Goal: Transaction & Acquisition: Download file/media

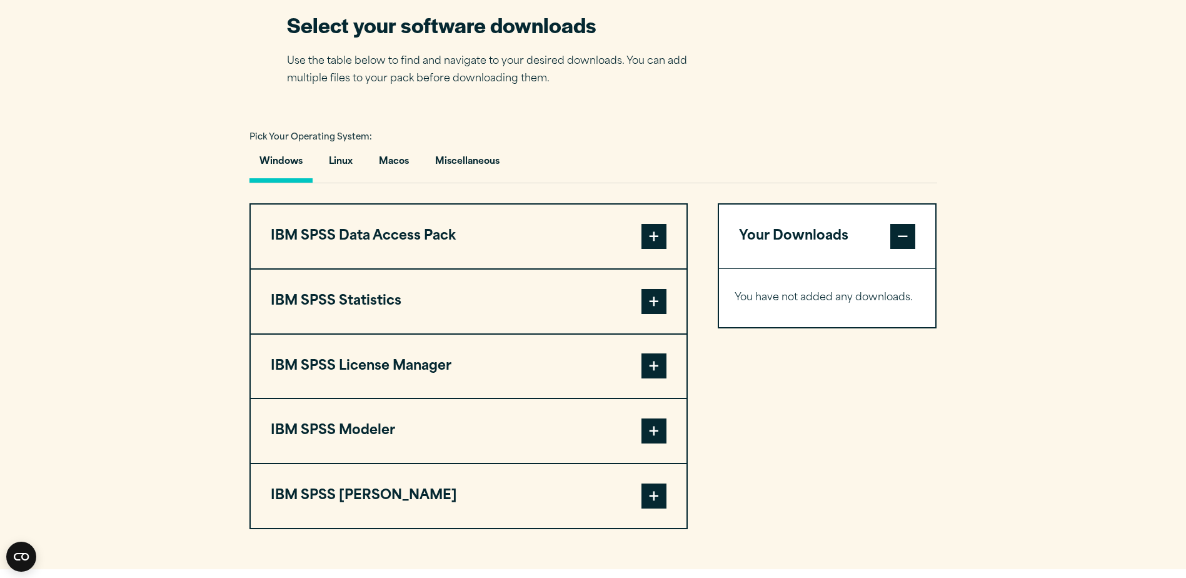
scroll to position [875, 0]
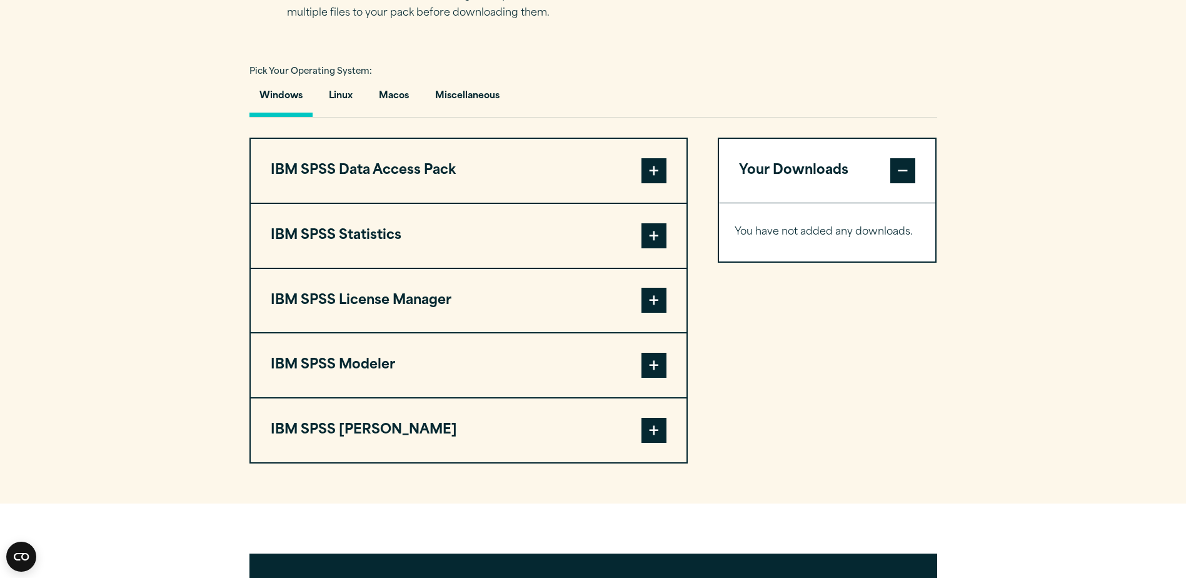
click at [648, 168] on span at bounding box center [653, 170] width 25 height 25
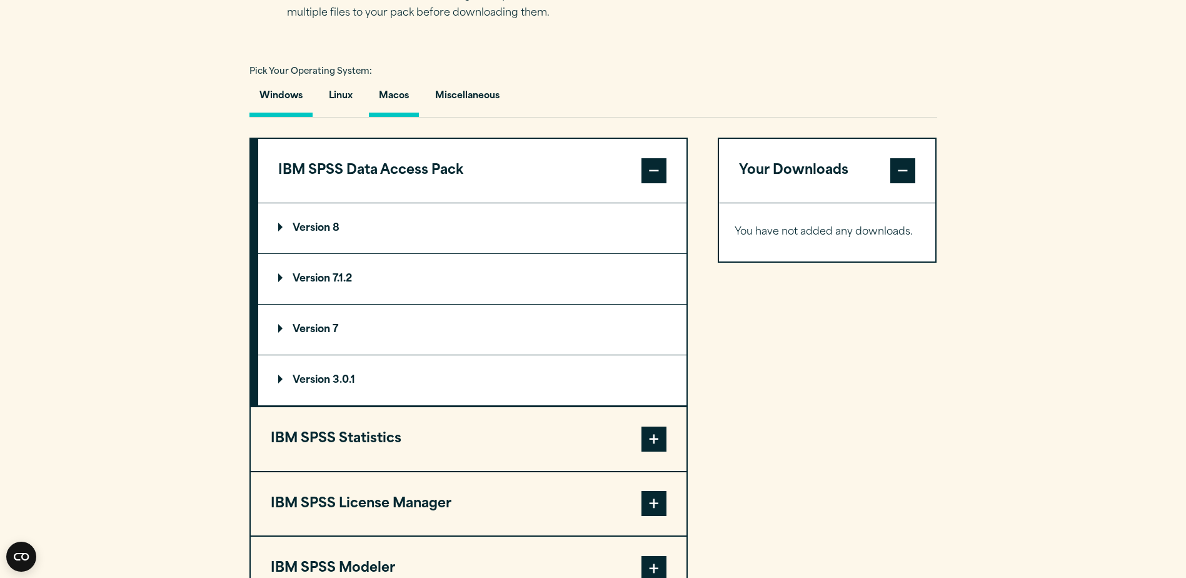
click at [396, 95] on button "Macos" at bounding box center [394, 99] width 50 height 36
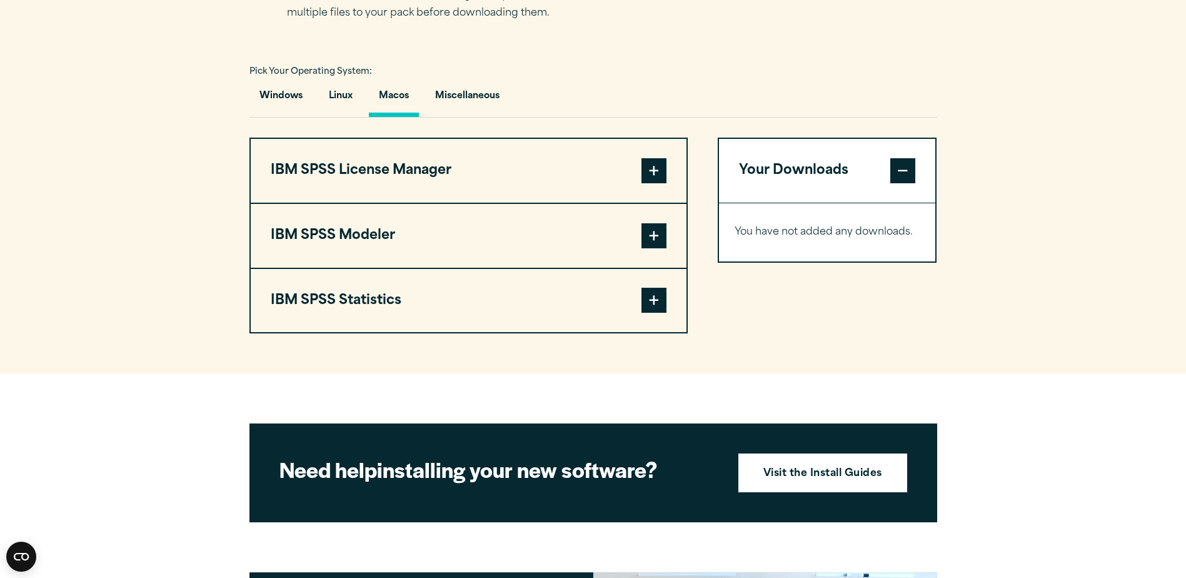
click at [653, 301] on span at bounding box center [653, 300] width 25 height 25
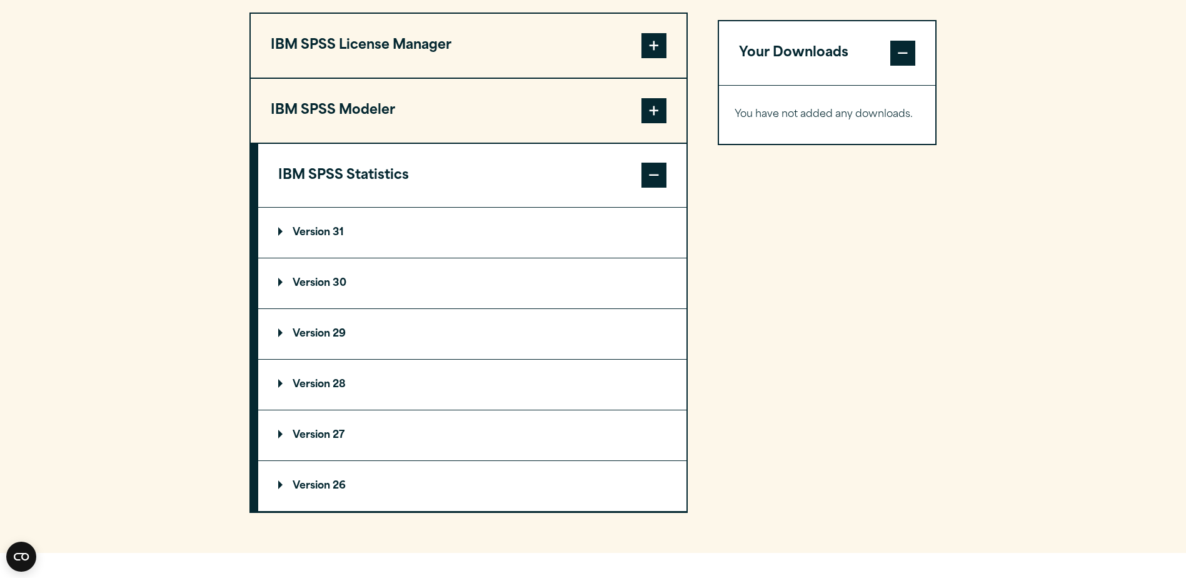
scroll to position [813, 0]
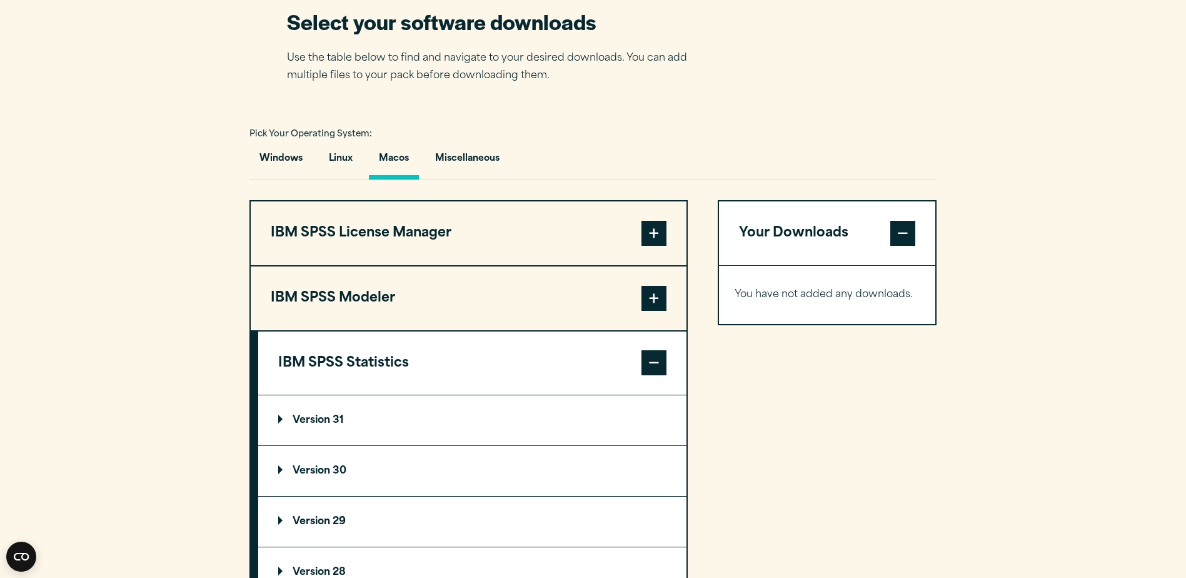
click at [656, 232] on span at bounding box center [653, 233] width 25 height 25
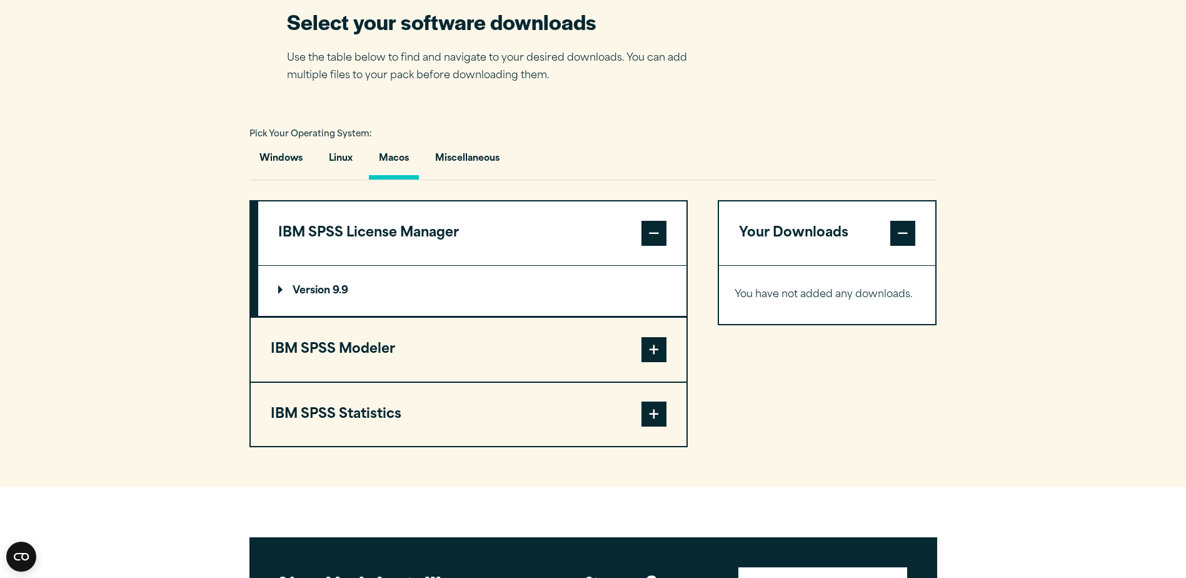
click at [275, 287] on summary "Version 9.9" at bounding box center [472, 291] width 428 height 50
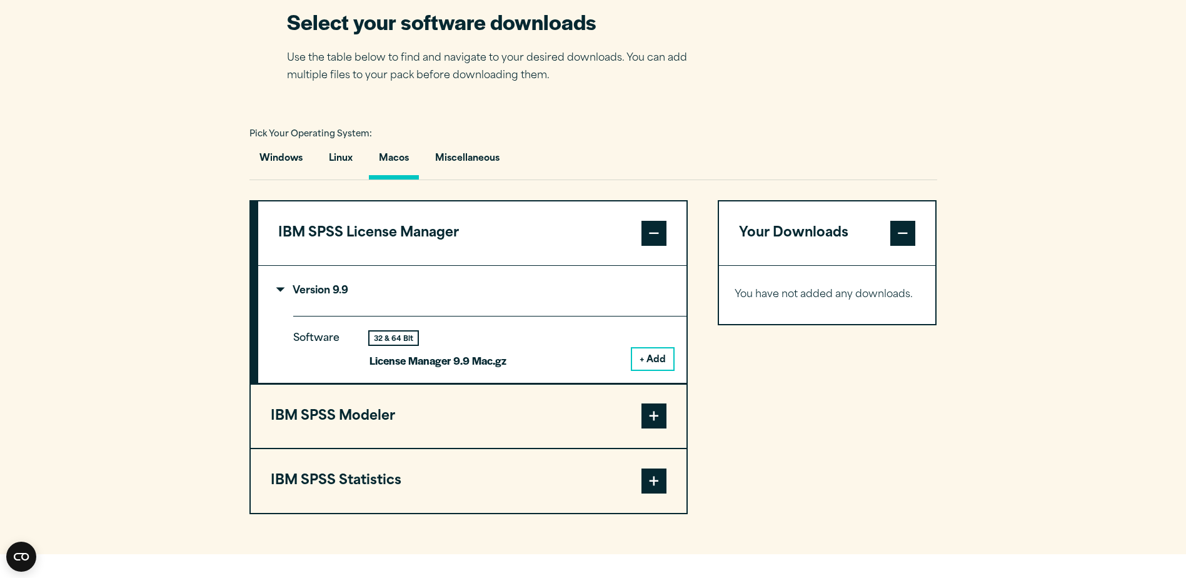
click at [650, 422] on span at bounding box center [653, 415] width 25 height 25
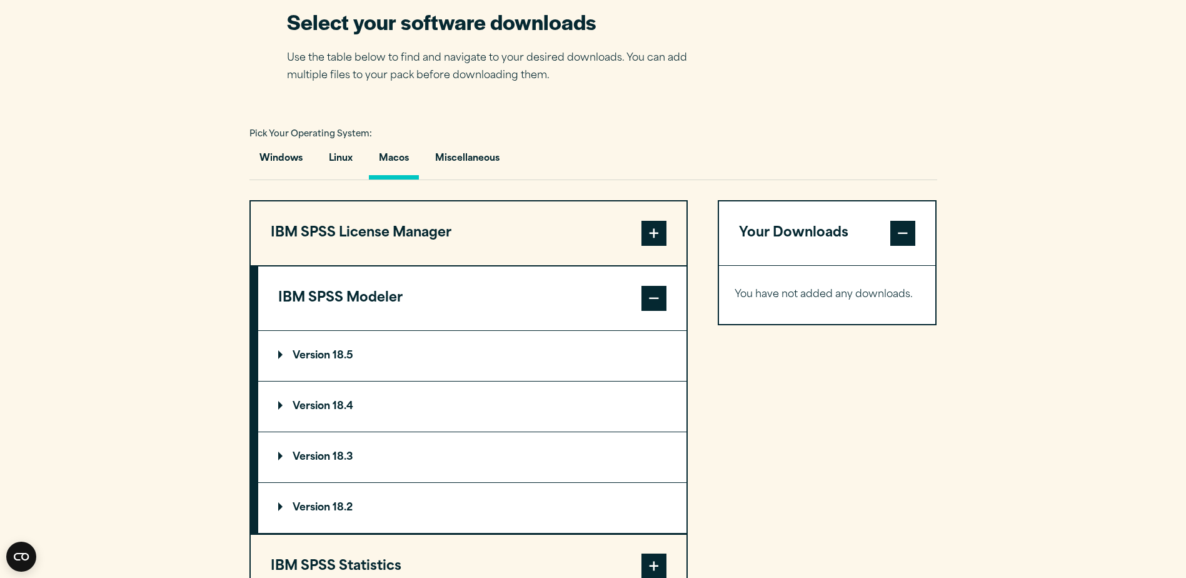
click at [279, 356] on p "Version 18.5" at bounding box center [315, 356] width 75 height 10
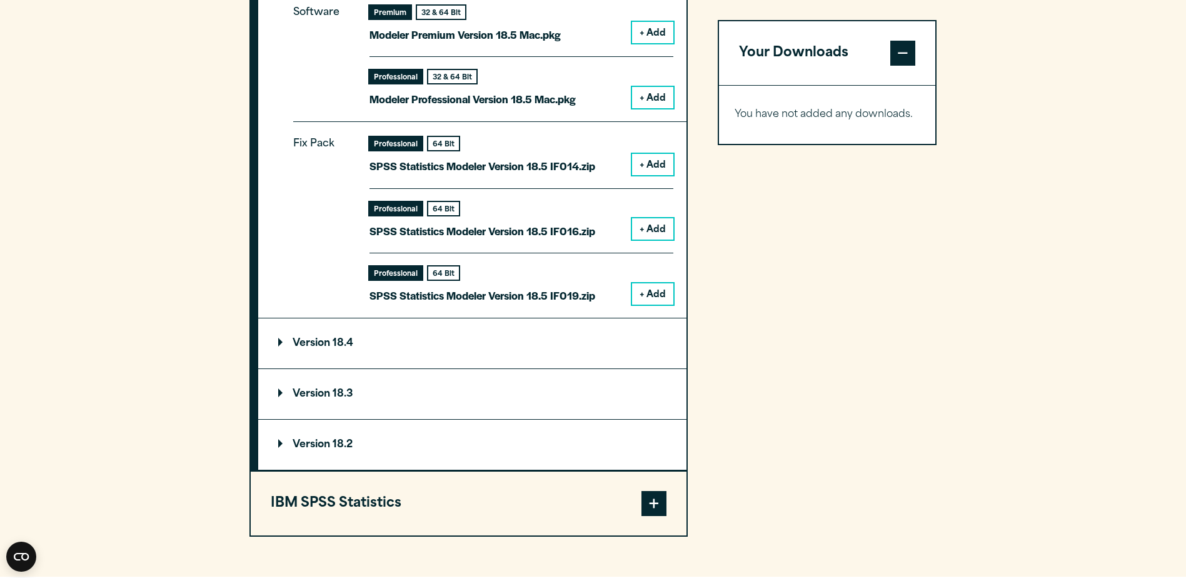
scroll to position [1375, 0]
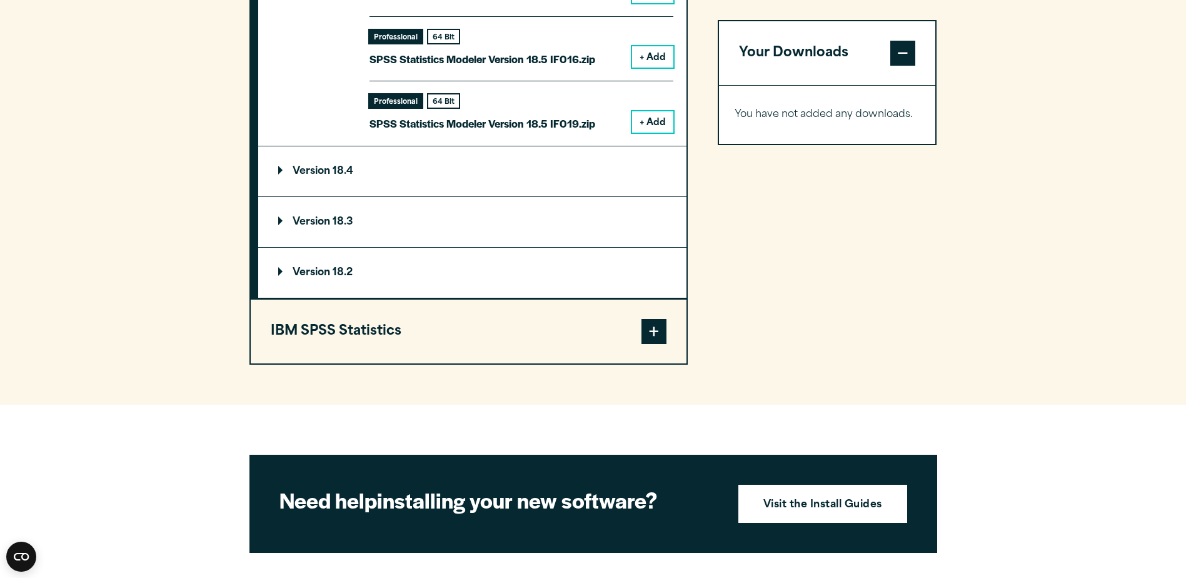
click at [656, 336] on span at bounding box center [653, 331] width 25 height 25
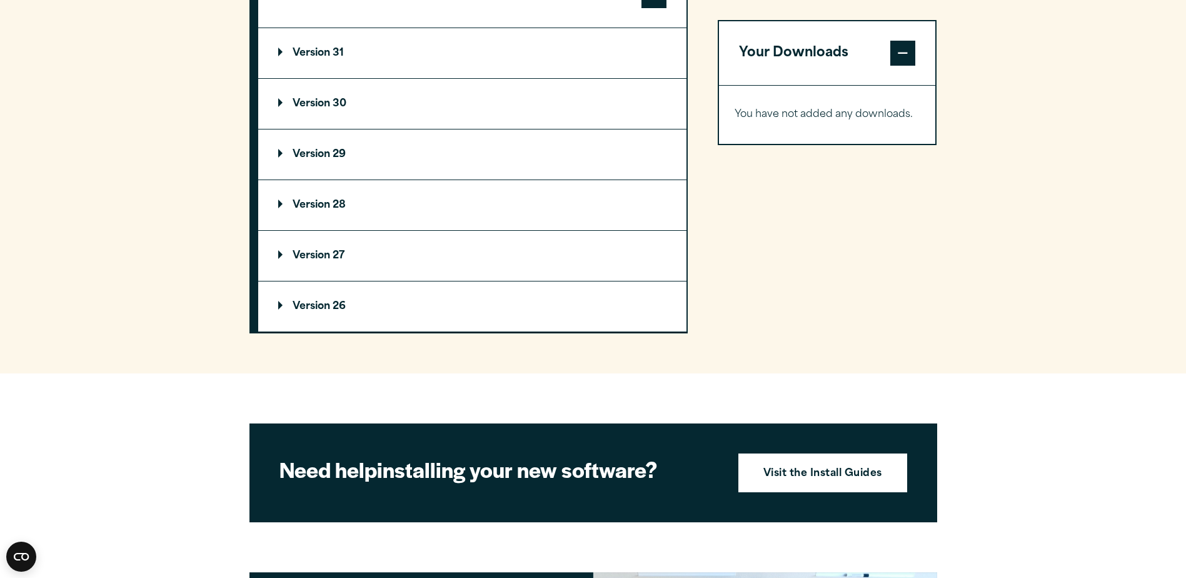
scroll to position [929, 0]
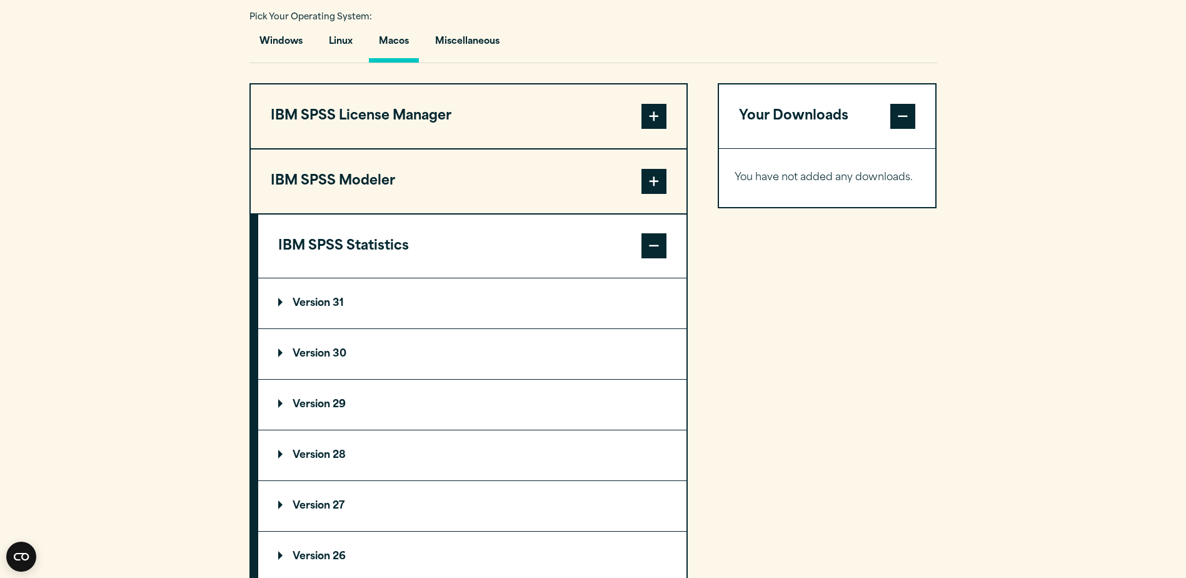
click at [279, 304] on p "Version 31" at bounding box center [311, 303] width 66 height 10
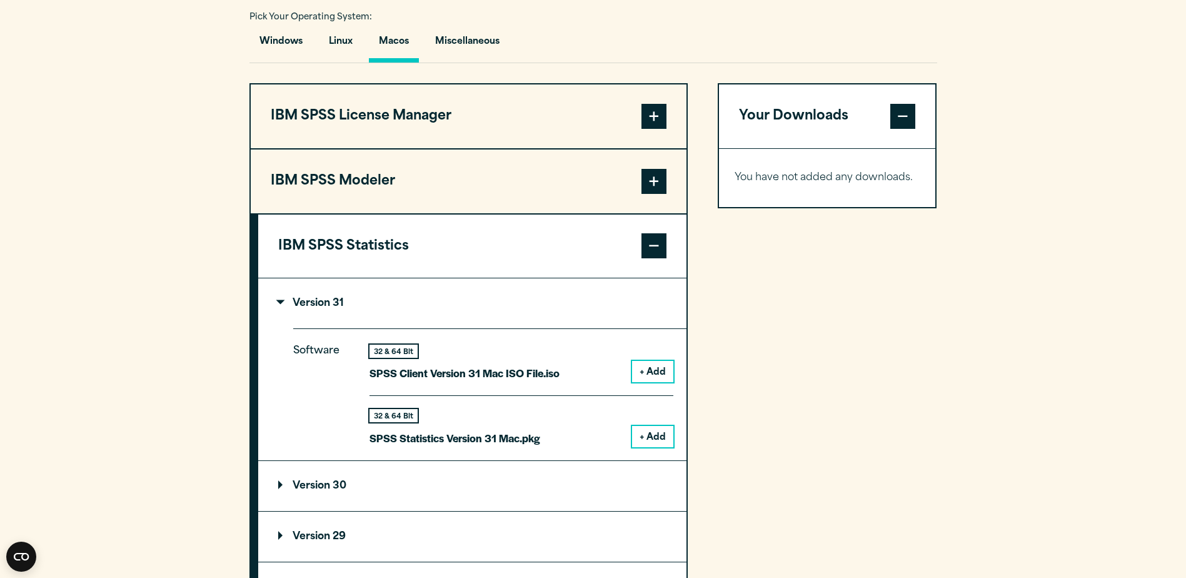
click at [654, 438] on button "+ Add" at bounding box center [652, 436] width 41 height 21
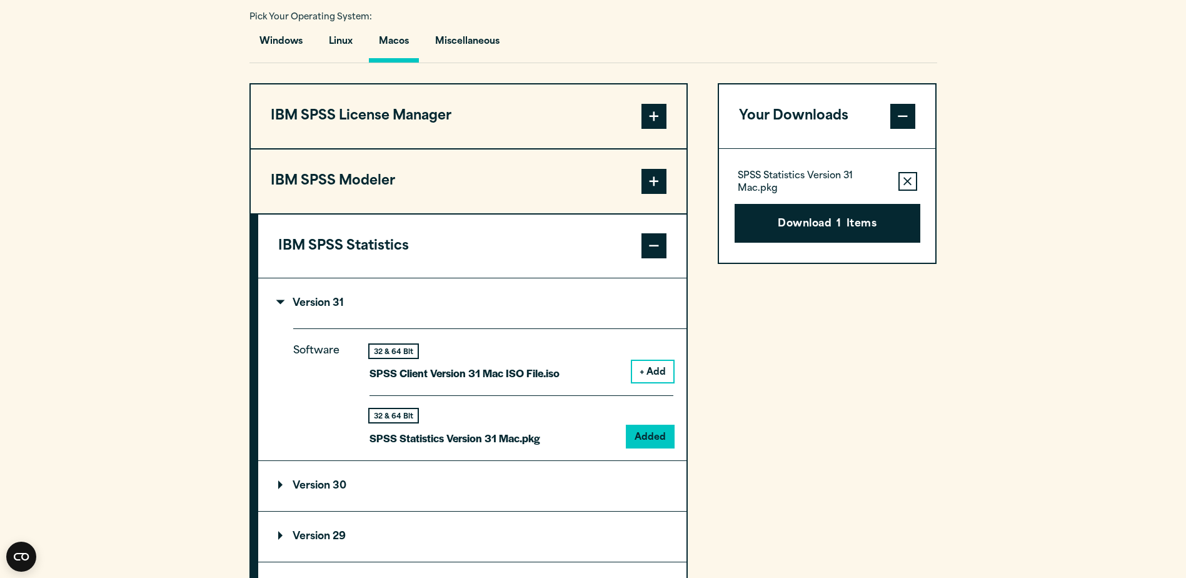
click at [651, 120] on span at bounding box center [653, 116] width 25 height 25
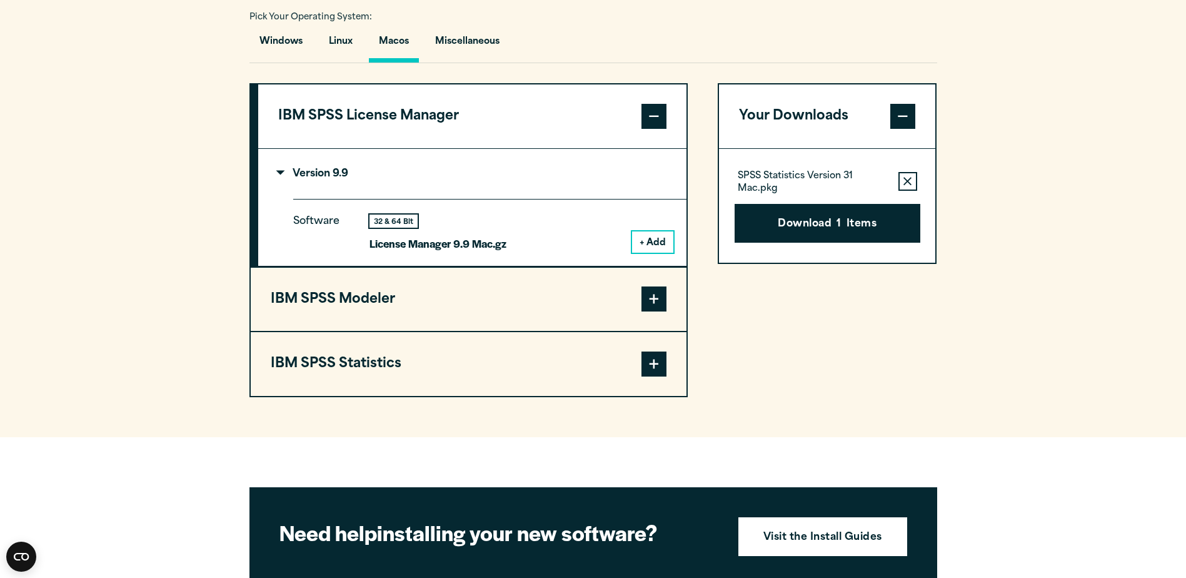
click at [641, 245] on button "+ Add" at bounding box center [652, 241] width 41 height 21
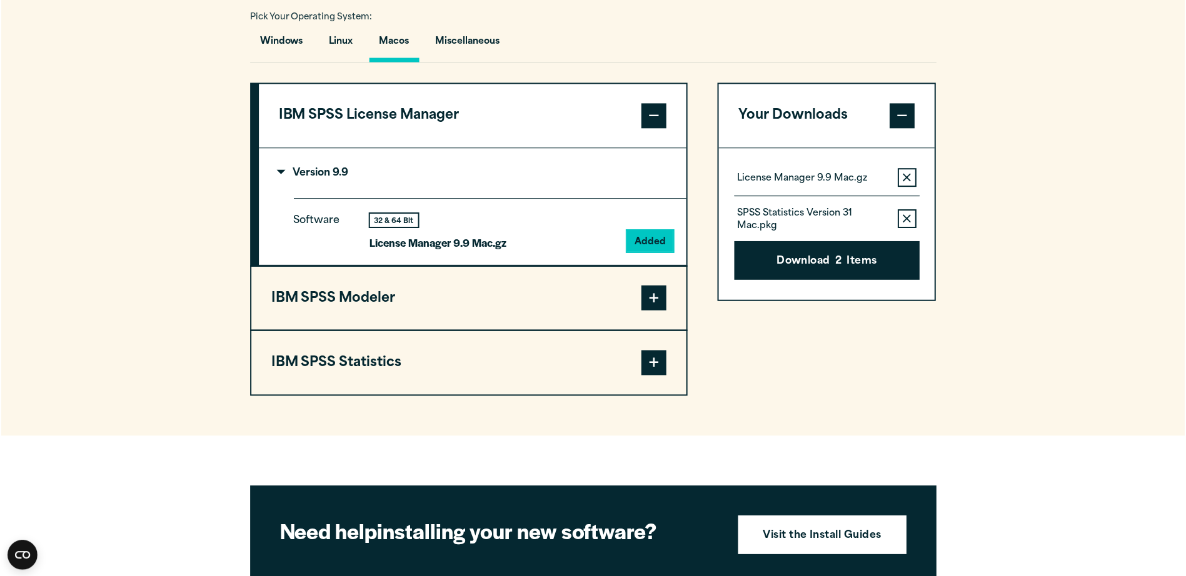
scroll to position [992, 0]
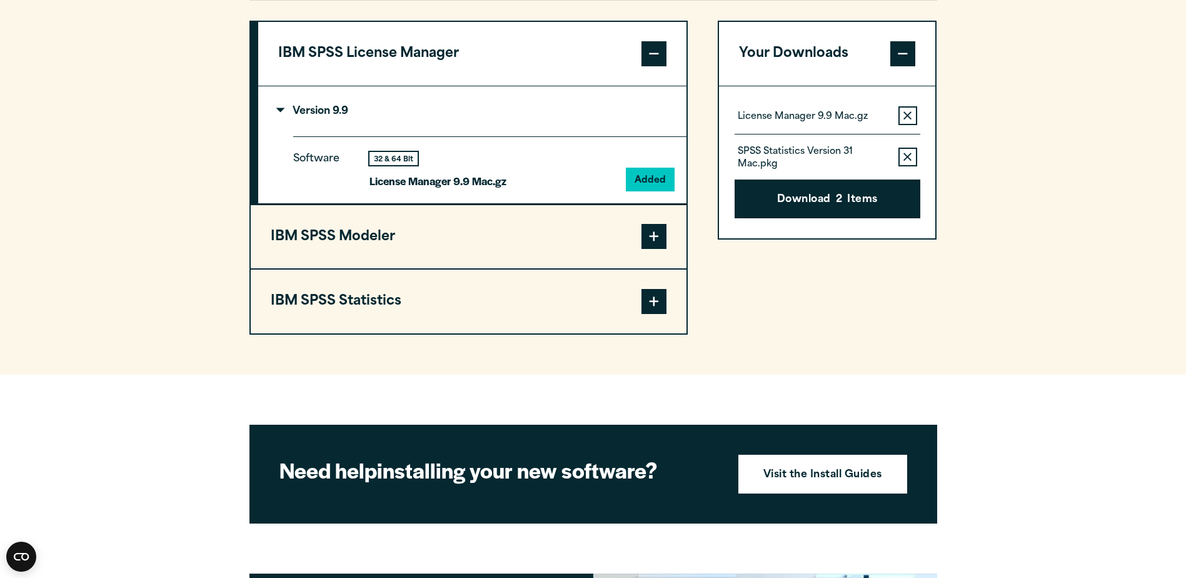
click at [659, 243] on span at bounding box center [653, 236] width 25 height 25
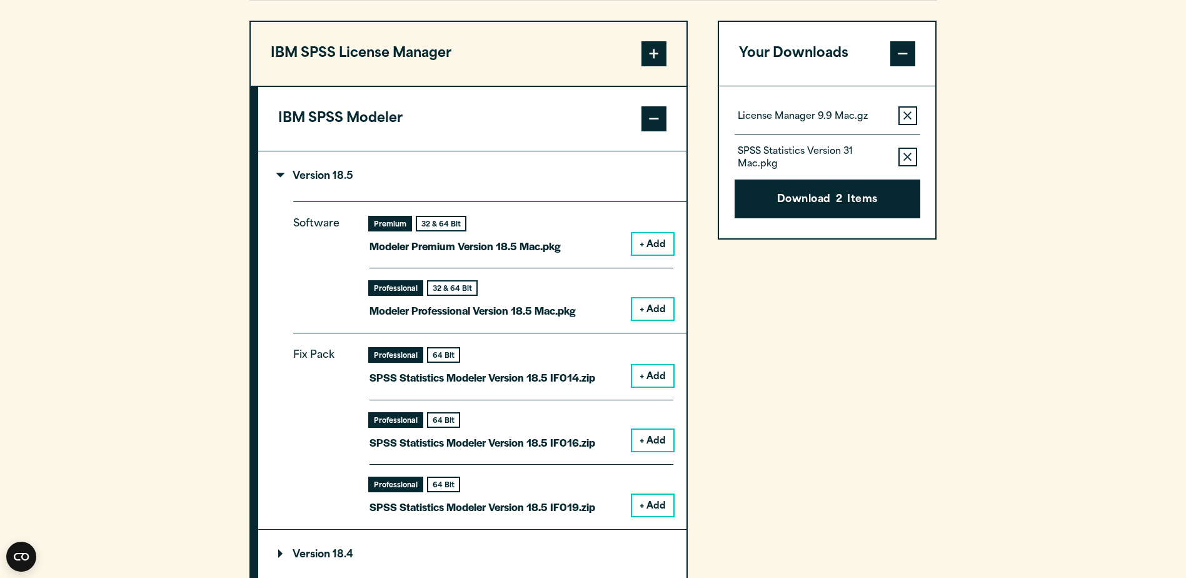
click at [656, 244] on button "+ Add" at bounding box center [652, 243] width 41 height 21
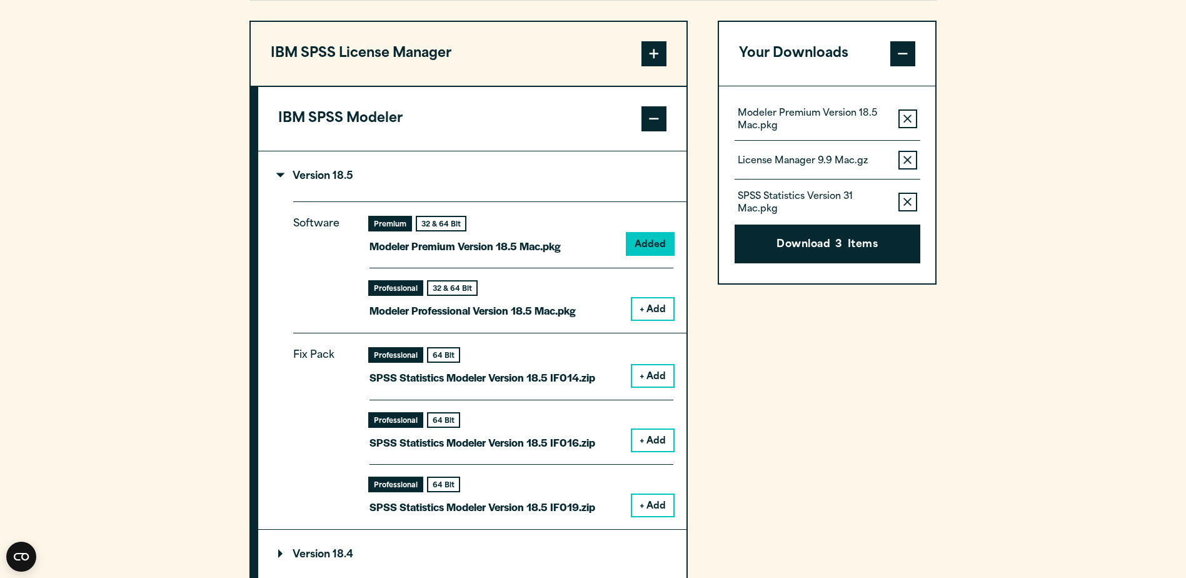
click at [661, 377] on button "+ Add" at bounding box center [652, 375] width 41 height 21
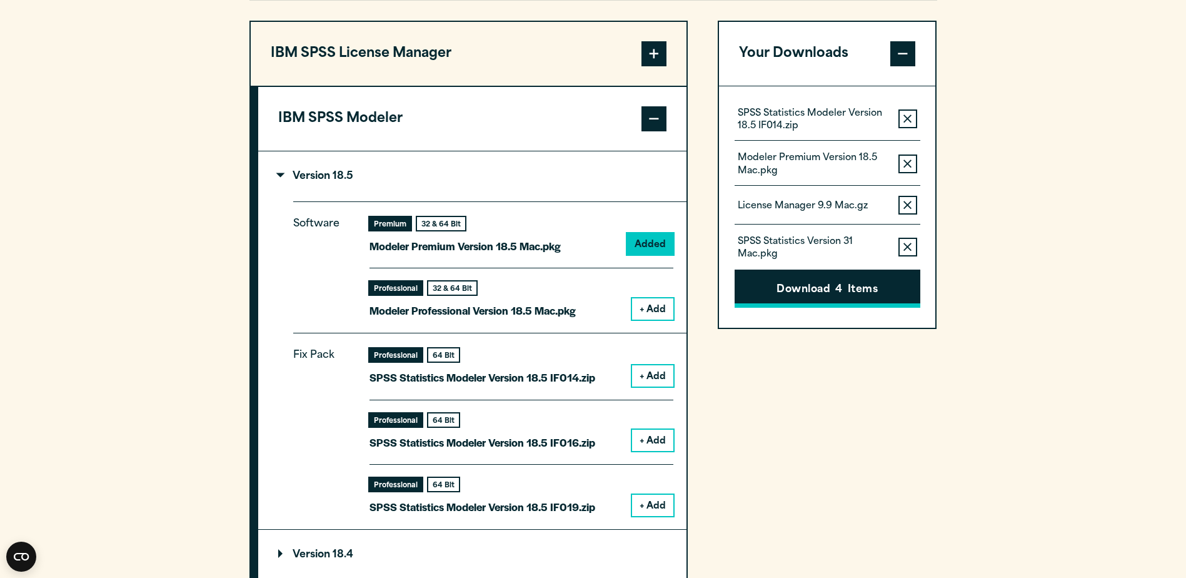
click at [808, 286] on button "Download 4 Items" at bounding box center [827, 288] width 186 height 39
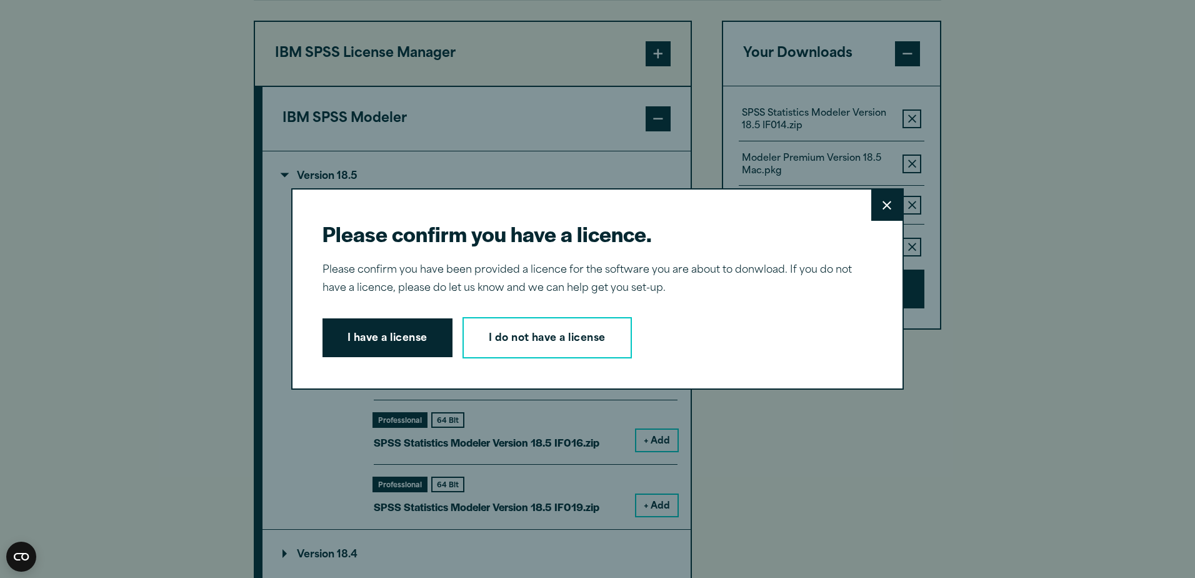
click at [386, 336] on button "I have a license" at bounding box center [388, 337] width 130 height 39
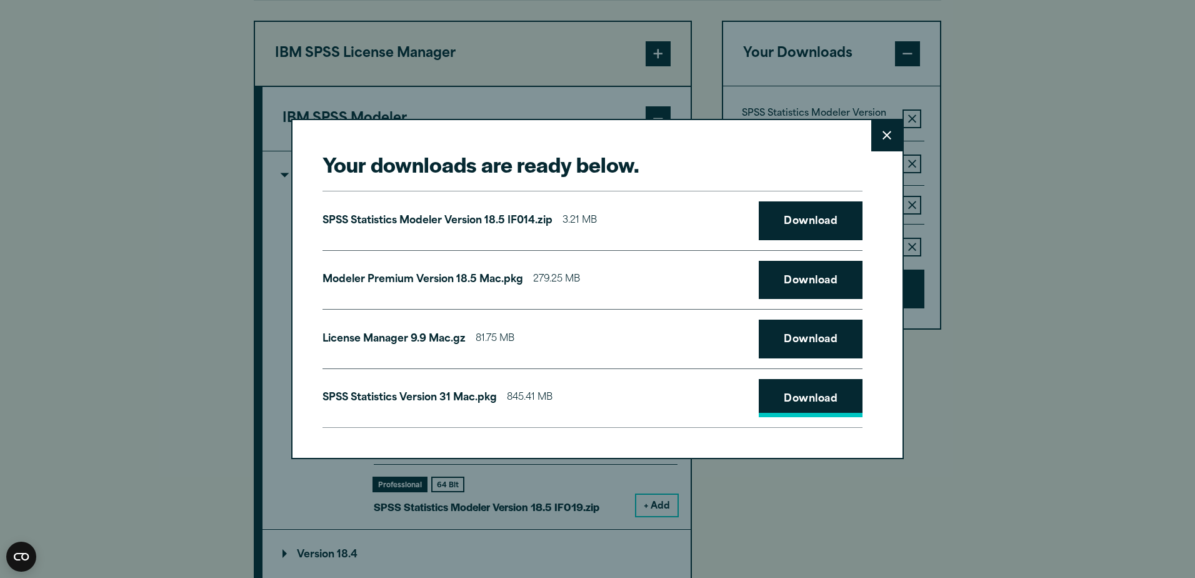
click at [778, 397] on link "Download" at bounding box center [811, 398] width 104 height 39
click at [800, 346] on link "Download" at bounding box center [811, 338] width 104 height 39
click at [799, 278] on link "Download" at bounding box center [811, 280] width 104 height 39
click at [808, 214] on link "Download" at bounding box center [811, 220] width 104 height 39
click at [1119, 80] on div "Your downloads are ready below. Close SPSS Statistics Modeler Version 18.5 IF01…" at bounding box center [597, 289] width 1195 height 578
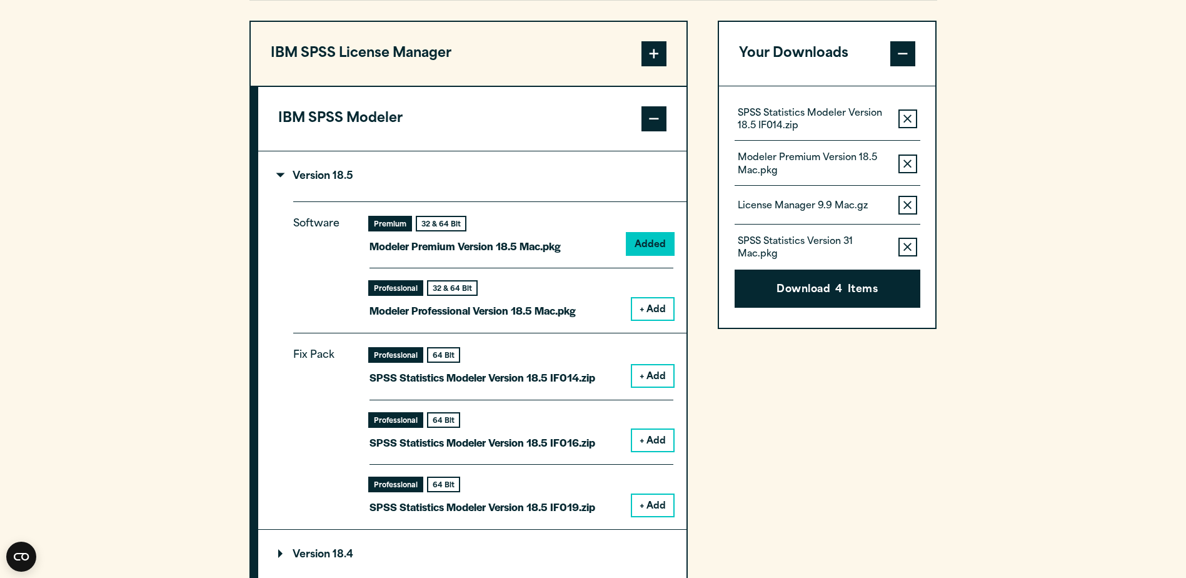
click at [939, 482] on section "Select your software downloads Use the table below to find and navigate to your…" at bounding box center [593, 287] width 1186 height 999
